Goal: Find specific page/section: Find specific page/section

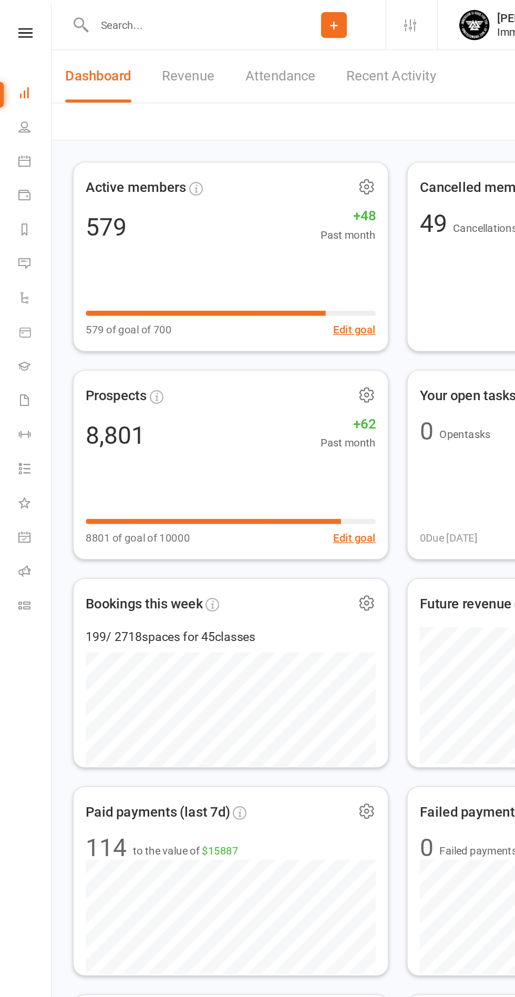
click at [17, 23] on icon at bounding box center [18, 22] width 10 height 7
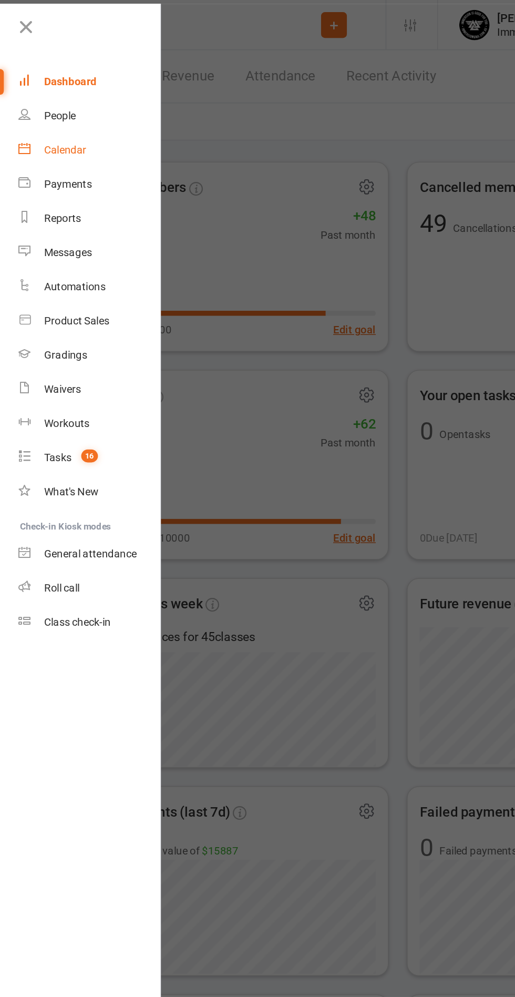
click at [48, 101] on div "Calendar" at bounding box center [45, 103] width 29 height 8
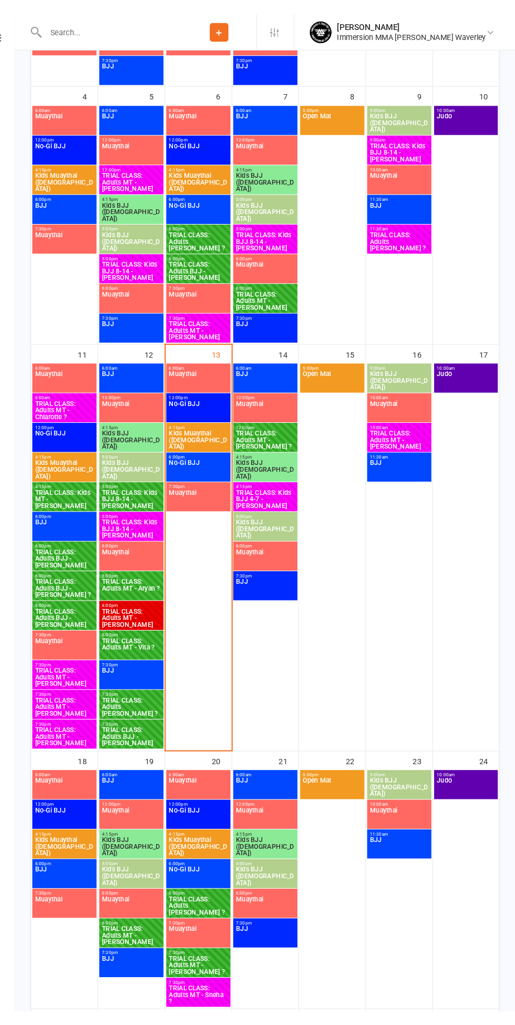
scroll to position [348, 0]
